Goal: Find specific page/section: Find specific page/section

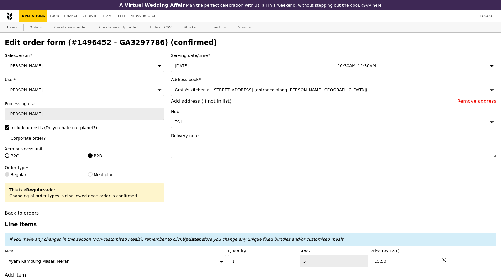
click at [379, 40] on h2 "Edit order form (#1496452 - GA3297786) (confirmed)" at bounding box center [251, 43] width 492 height 8
select select "100"
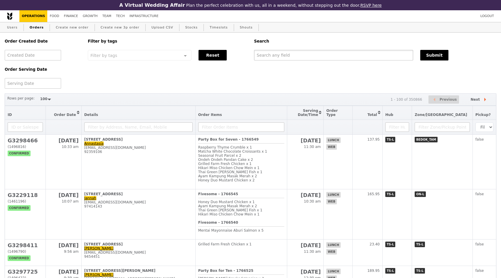
click at [277, 56] on input "text" at bounding box center [333, 55] width 159 height 11
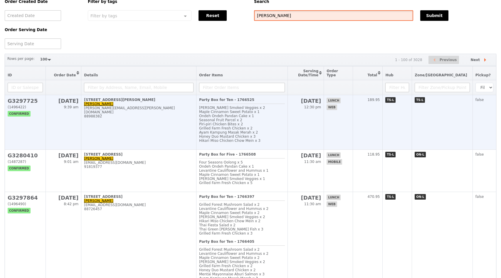
scroll to position [49, 0]
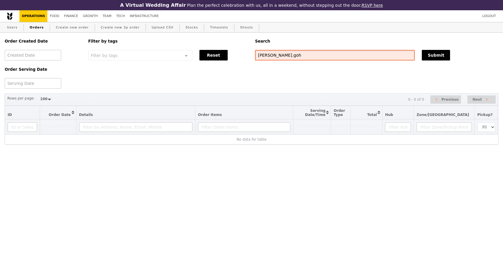
click at [288, 54] on input "[PERSON_NAME].goh" at bounding box center [335, 55] width 160 height 11
type input "infineon"
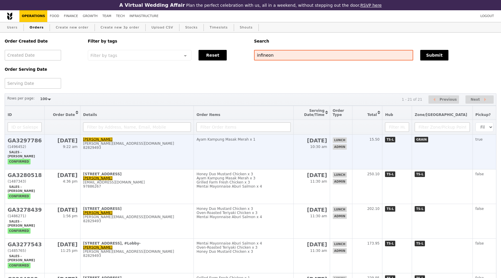
click at [148, 146] on div "[PERSON_NAME][EMAIL_ADDRESS][DOMAIN_NAME]" at bounding box center [137, 144] width 108 height 4
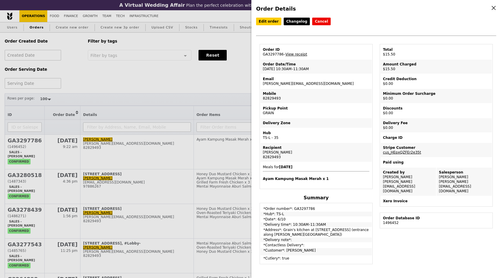
drag, startPoint x: 262, startPoint y: 54, endPoint x: 283, endPoint y: 54, distance: 20.3
click at [283, 54] on td "Order ID GA3297786 – View receipt" at bounding box center [316, 52] width 111 height 14
copy td "GA3297786"
click at [342, 134] on div "Hub" at bounding box center [316, 133] width 107 height 5
click at [191, 83] on div "Order Details Edit order Changelog Cancel Order ID GA3297786 – View receipt Ord…" at bounding box center [250, 139] width 501 height 278
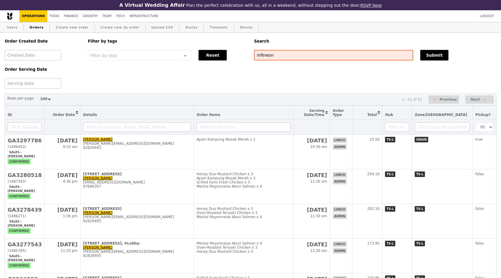
drag, startPoint x: 196, startPoint y: 84, endPoint x: 202, endPoint y: 87, distance: 7.1
click at [196, 84] on div "Order Created Date Order Serving Date Filter by tags Filter by tags Meal_Plan W…" at bounding box center [250, 61] width 499 height 56
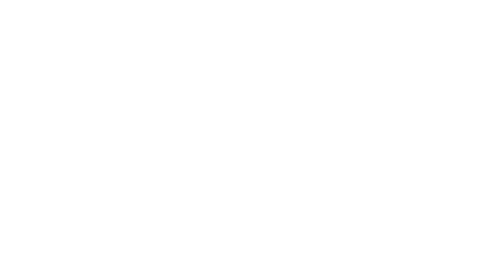
select select "100"
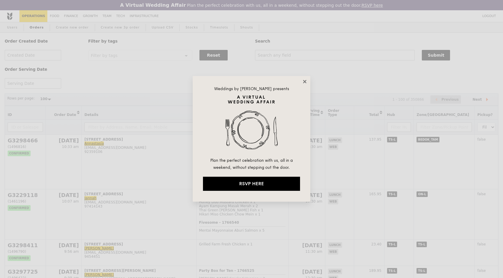
click at [303, 81] on icon at bounding box center [304, 81] width 3 height 3
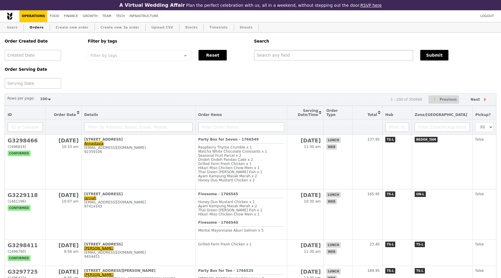
click at [282, 58] on input "text" at bounding box center [333, 55] width 159 height 11
paste input "84983020"
type input "84983020"
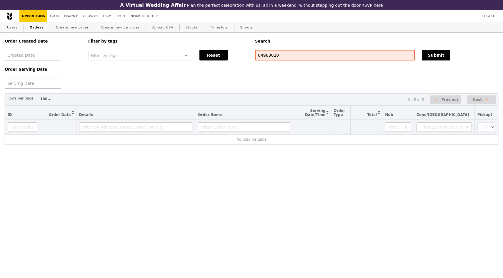
click at [313, 168] on html "A Virtual Wedding Affair Plan the perfect celebration with us, all in a weekend…" at bounding box center [251, 84] width 503 height 168
click at [276, 56] on input "84983020" at bounding box center [335, 55] width 160 height 11
type input "jeremy lee"
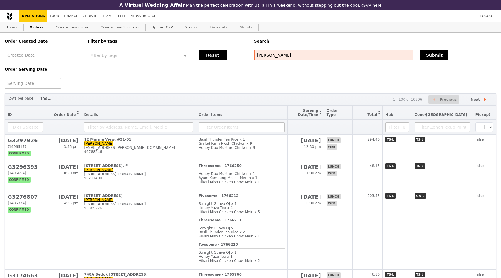
click at [124, 75] on div "Order Created Date Order Serving Date Filter by tags Filter by tags Meal_Plan W…" at bounding box center [250, 61] width 499 height 56
click at [124, 76] on div "Order Created Date Order Serving Date Filter by tags Filter by tags Meal_Plan W…" at bounding box center [250, 61] width 499 height 56
